Goal: Information Seeking & Learning: Check status

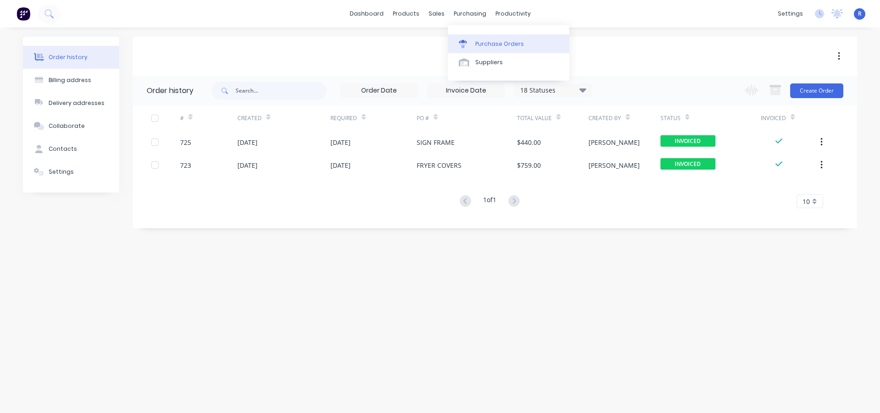
click at [479, 41] on div "Purchase Orders" at bounding box center [499, 44] width 49 height 8
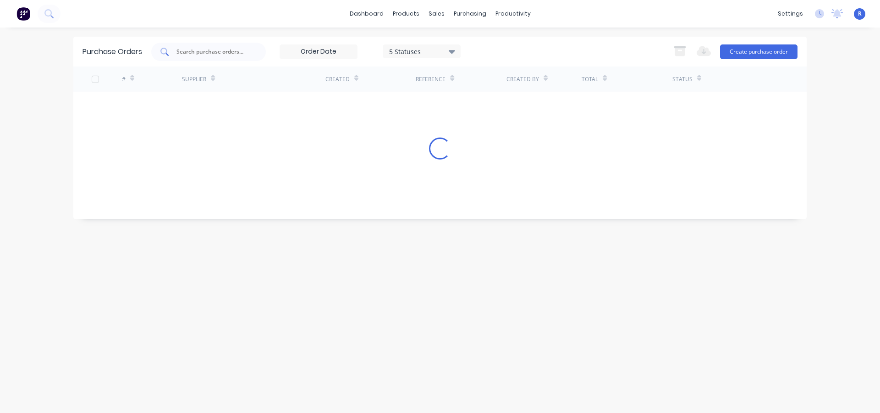
click at [226, 43] on div at bounding box center [208, 52] width 115 height 18
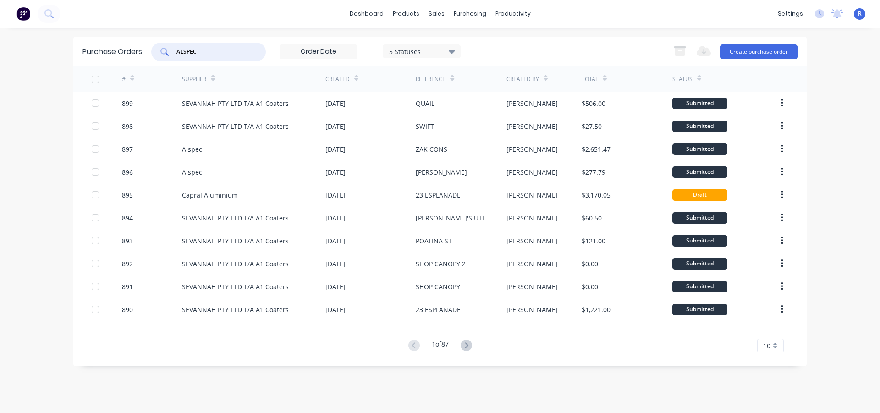
type input "ALSPEC"
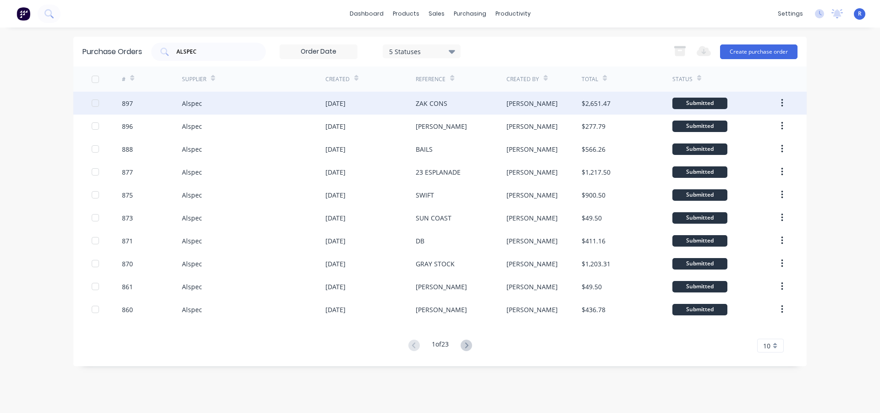
click at [288, 112] on div "Alspec" at bounding box center [253, 103] width 143 height 23
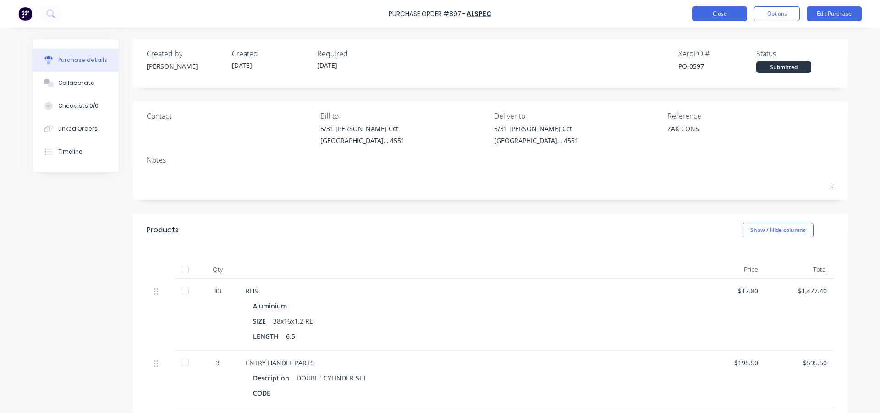
click at [733, 8] on button "Close" at bounding box center [719, 13] width 55 height 15
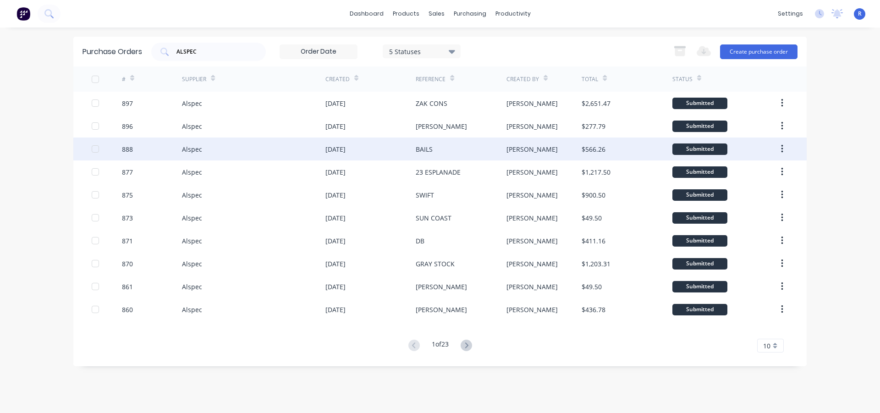
click at [265, 151] on div "Alspec" at bounding box center [253, 149] width 143 height 23
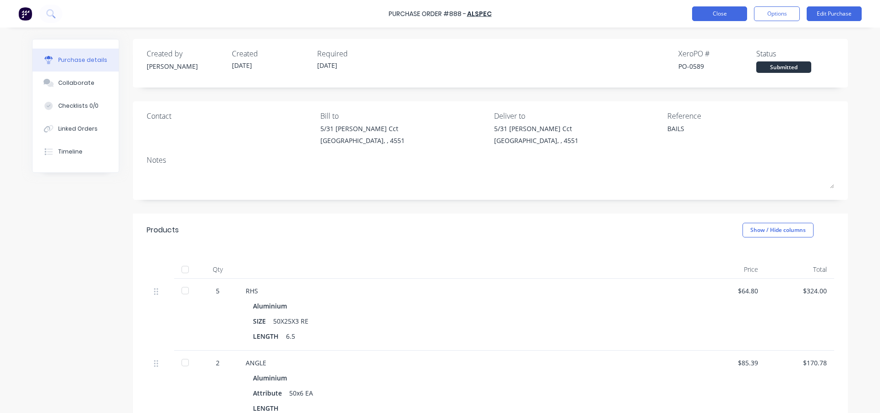
click at [715, 17] on button "Close" at bounding box center [719, 13] width 55 height 15
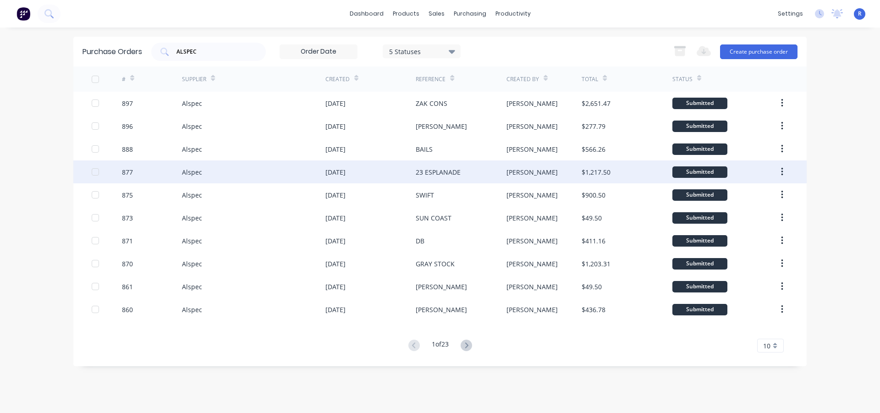
click at [391, 174] on div "[DATE]" at bounding box center [371, 171] width 90 height 23
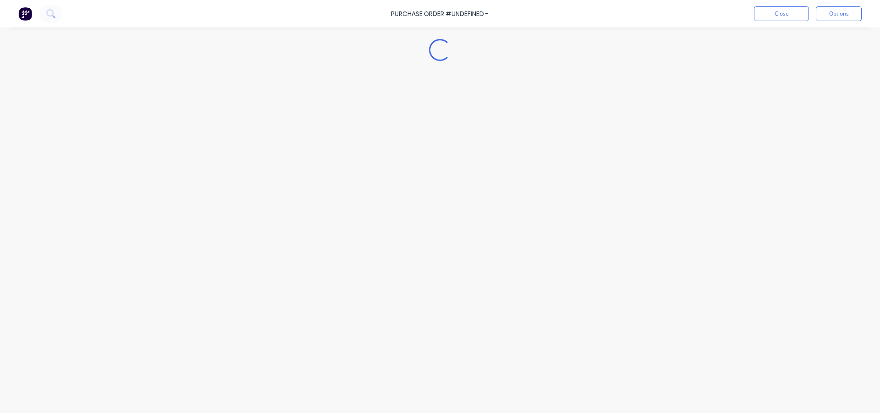
type textarea "x"
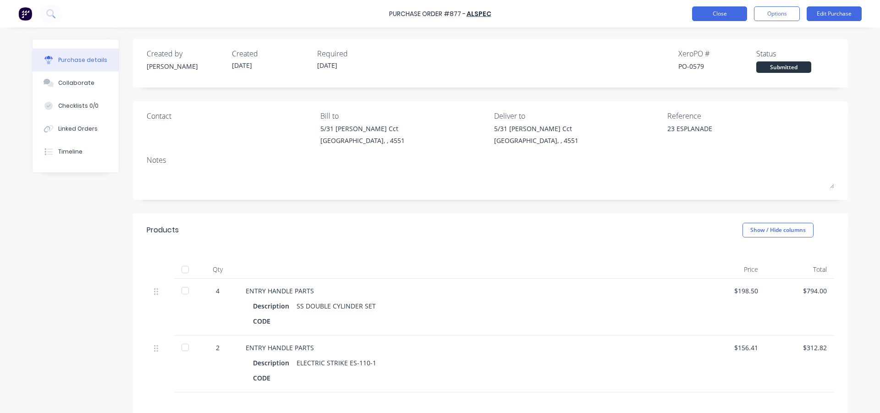
click at [733, 17] on button "Close" at bounding box center [719, 13] width 55 height 15
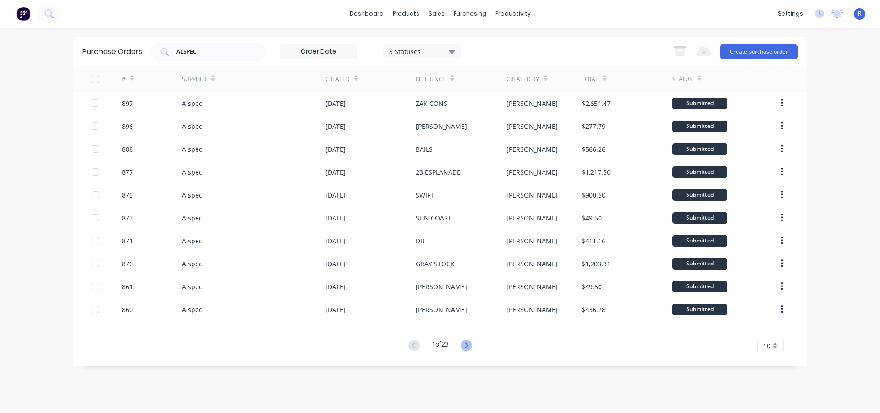
click at [468, 346] on icon at bounding box center [466, 345] width 11 height 11
click at [412, 346] on icon at bounding box center [413, 345] width 3 height 6
drag, startPoint x: 208, startPoint y: 53, endPoint x: 155, endPoint y: 55, distance: 53.2
click at [155, 55] on div "ALSPEC" at bounding box center [208, 52] width 115 height 18
type input "579"
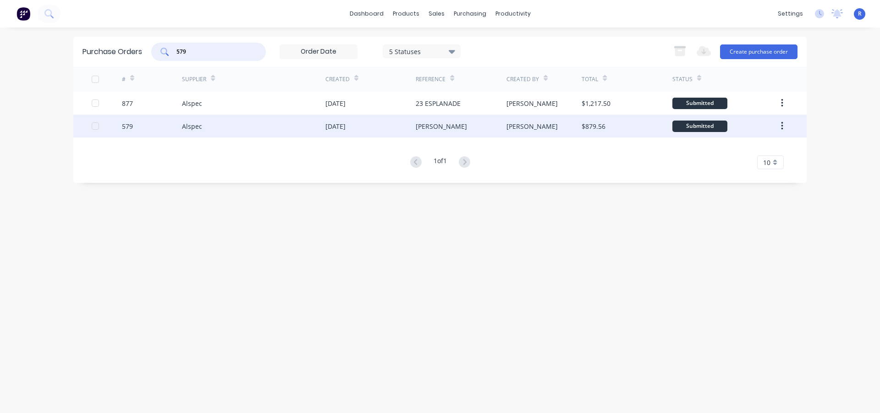
click at [344, 129] on div "[DATE]" at bounding box center [336, 126] width 20 height 10
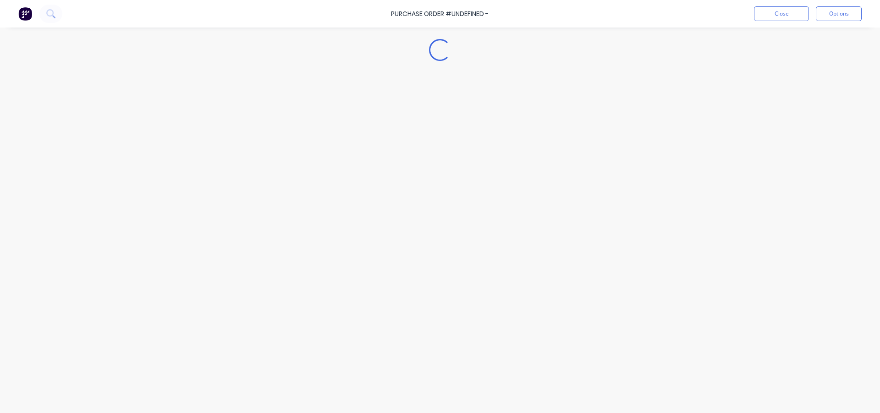
type textarea "x"
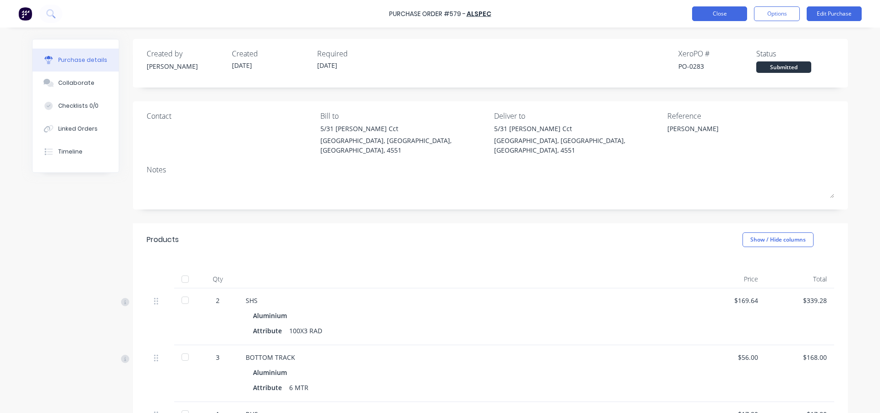
click at [704, 13] on button "Close" at bounding box center [719, 13] width 55 height 15
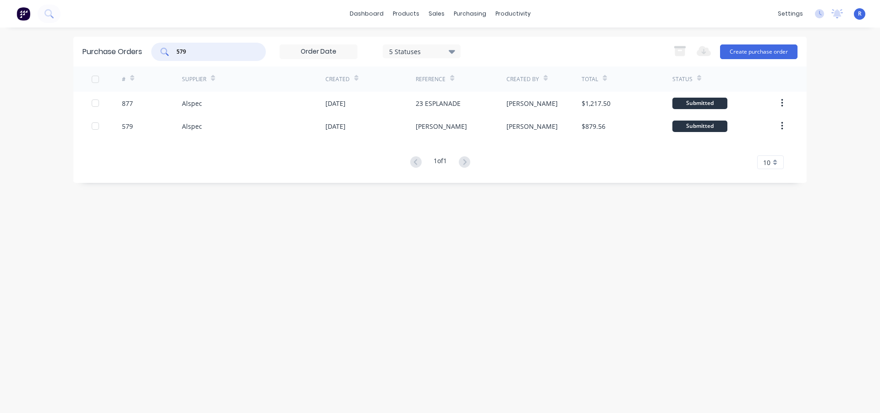
click at [137, 52] on div "Purchase Orders 579 5 Statuses 5 Statuses Export to Excel (XLSX) Create purchas…" at bounding box center [440, 52] width 734 height 30
